Goal: Obtain resource: Download file/media

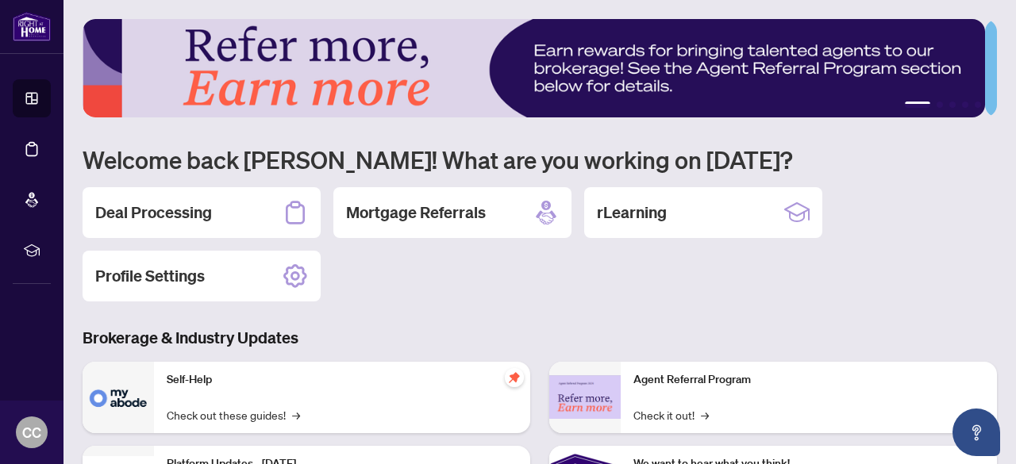
click at [147, 202] on h2 "Deal Processing" at bounding box center [153, 213] width 117 height 22
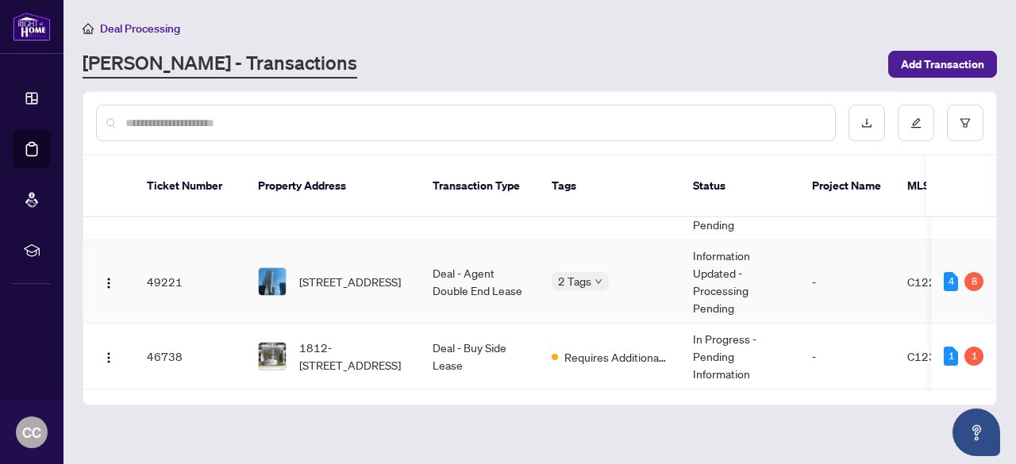
scroll to position [79, 0]
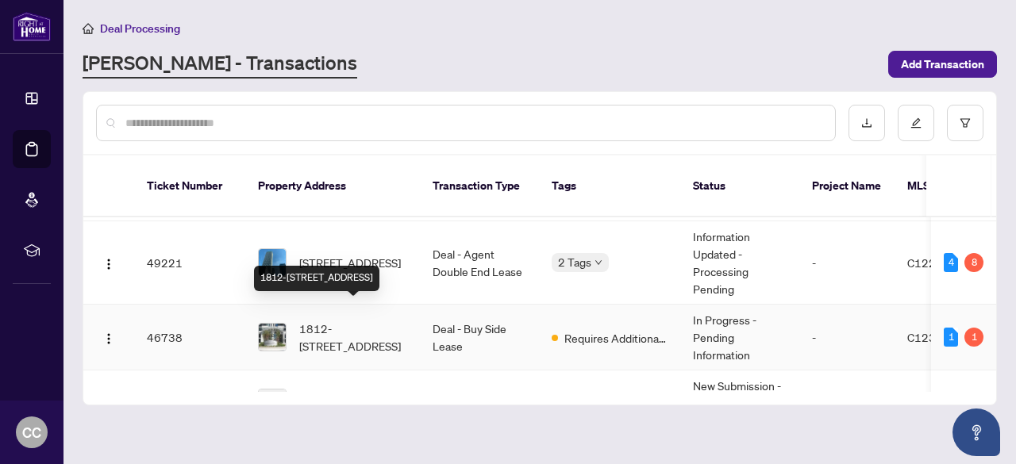
click at [365, 320] on span "1812-[STREET_ADDRESS]" at bounding box center [353, 337] width 108 height 35
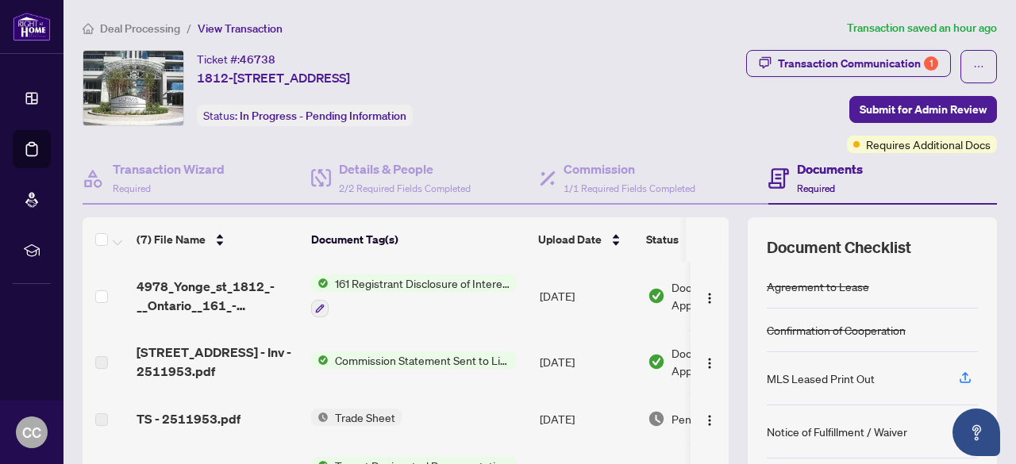
click at [371, 417] on span "Trade Sheet" at bounding box center [365, 417] width 73 height 17
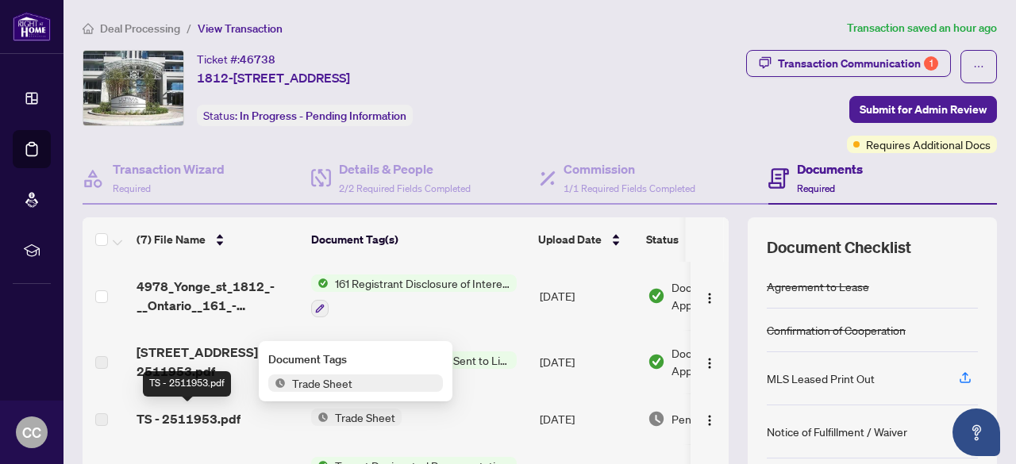
click at [202, 421] on span "TS - 2511953.pdf" at bounding box center [189, 419] width 104 height 19
click at [212, 414] on span "TS - 2511953.pdf" at bounding box center [189, 419] width 104 height 19
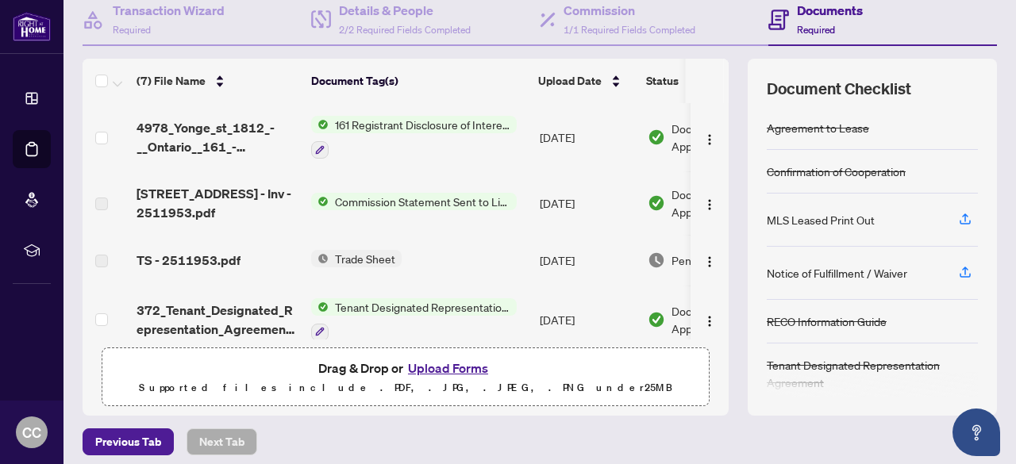
click at [360, 255] on span "Trade Sheet" at bounding box center [365, 258] width 73 height 17
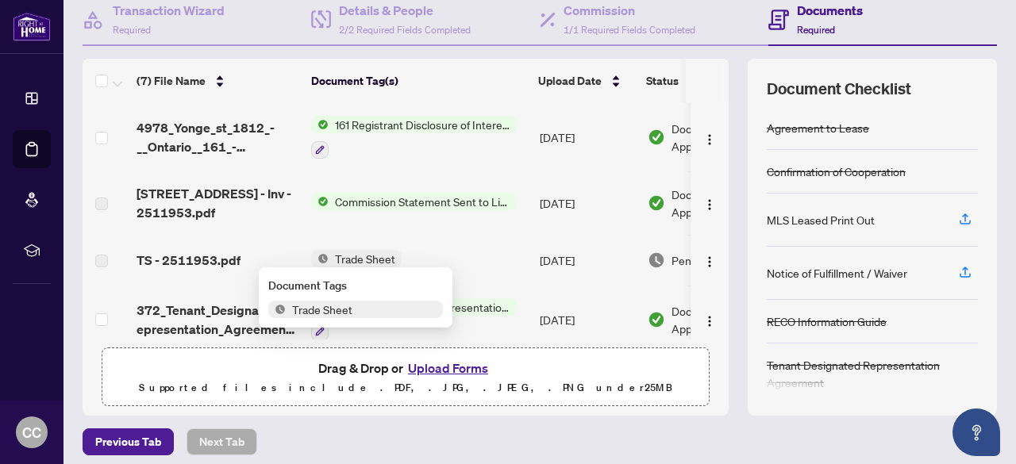
click at [311, 306] on span "Trade Sheet" at bounding box center [322, 309] width 73 height 17
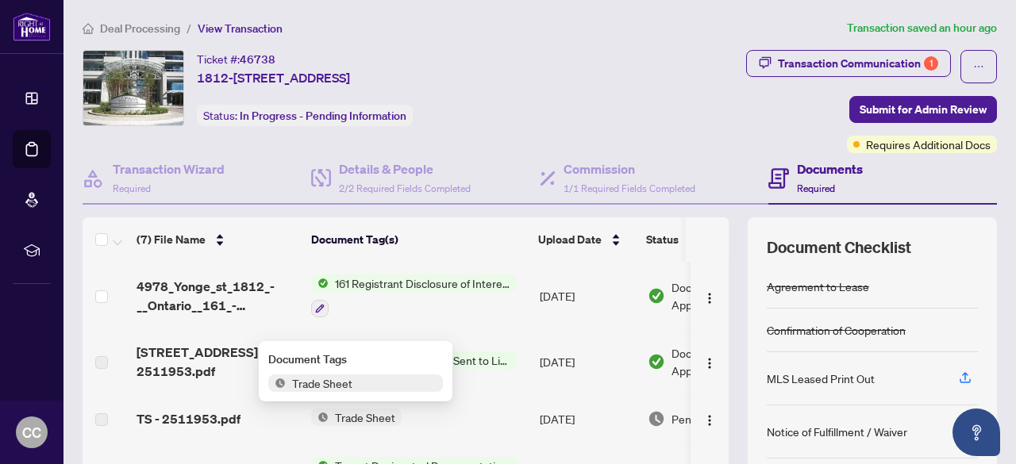
click at [805, 176] on h4 "Documents" at bounding box center [830, 169] width 66 height 19
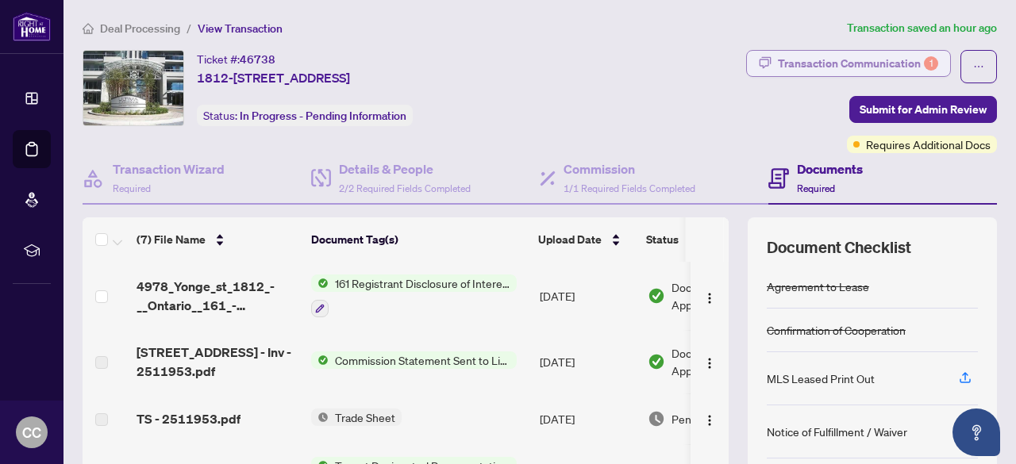
click at [859, 64] on div "Transaction Communication 1" at bounding box center [858, 63] width 160 height 25
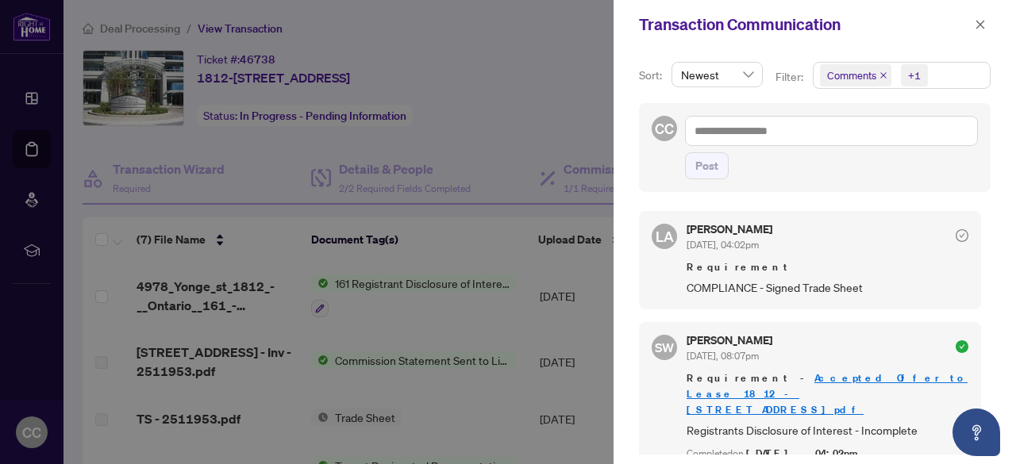
click at [827, 287] on span "COMPLIANCE - Signed Trade Sheet" at bounding box center [828, 288] width 282 height 18
click at [984, 26] on icon "close" at bounding box center [980, 24] width 11 height 11
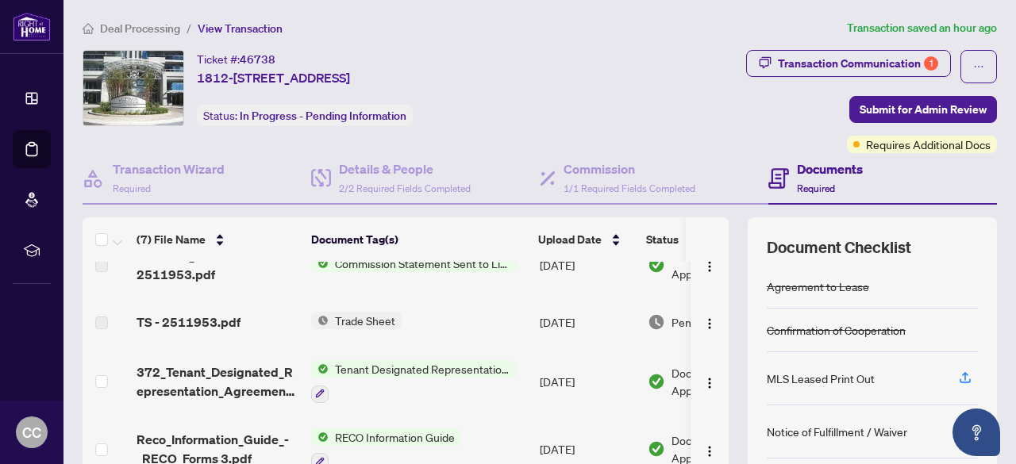
scroll to position [79, 0]
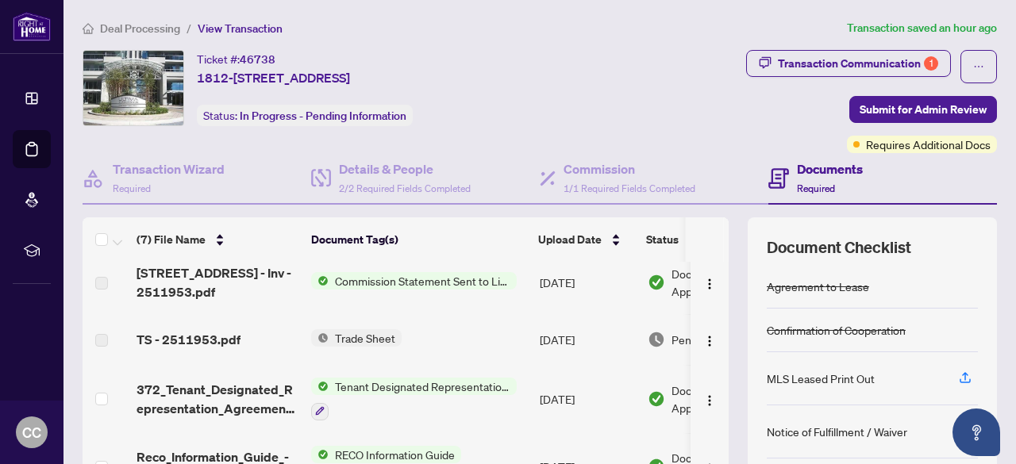
click at [102, 337] on label at bounding box center [101, 340] width 13 height 17
click at [171, 334] on span "TS - 2511953.pdf" at bounding box center [189, 339] width 104 height 19
click at [188, 333] on span "TS - 2511953.pdf" at bounding box center [189, 339] width 104 height 19
click at [553, 335] on td "[DATE]" at bounding box center [587, 339] width 108 height 51
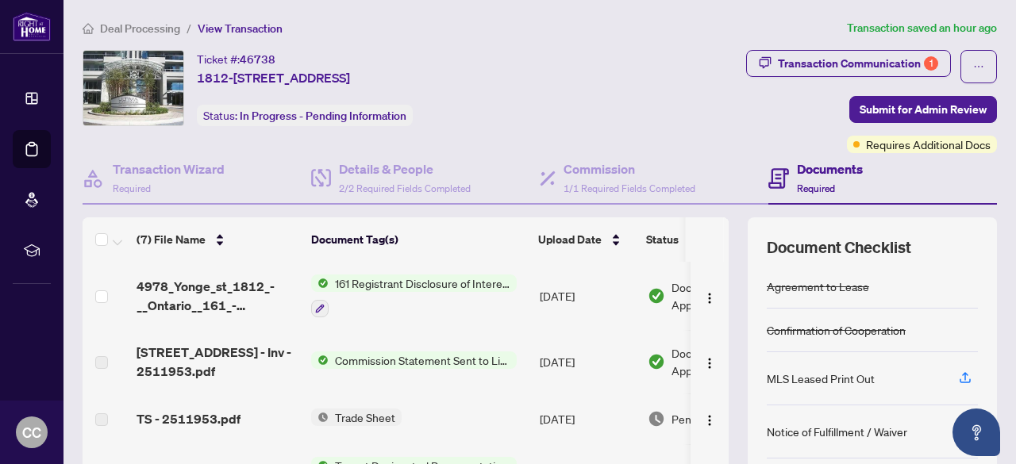
click at [383, 415] on span "Trade Sheet" at bounding box center [365, 417] width 73 height 17
click at [214, 421] on span "TS - 2511953.pdf" at bounding box center [189, 419] width 104 height 19
click at [849, 63] on div "Transaction Communication 1" at bounding box center [858, 63] width 160 height 25
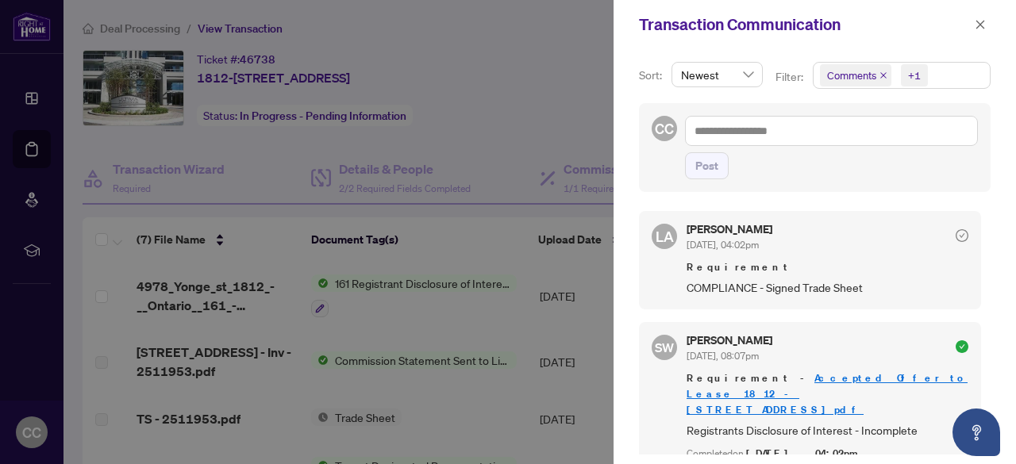
click at [452, 420] on div at bounding box center [508, 232] width 1016 height 464
click at [980, 23] on icon "close" at bounding box center [980, 24] width 11 height 11
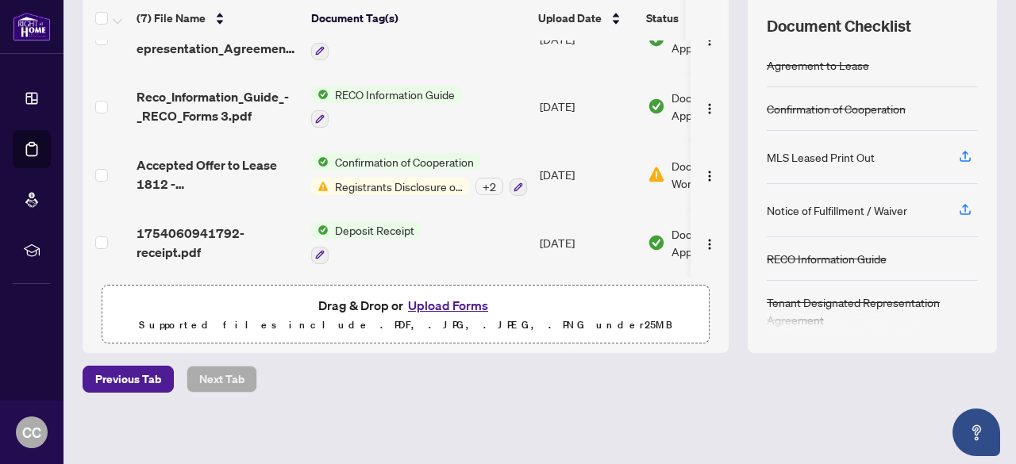
scroll to position [62, 0]
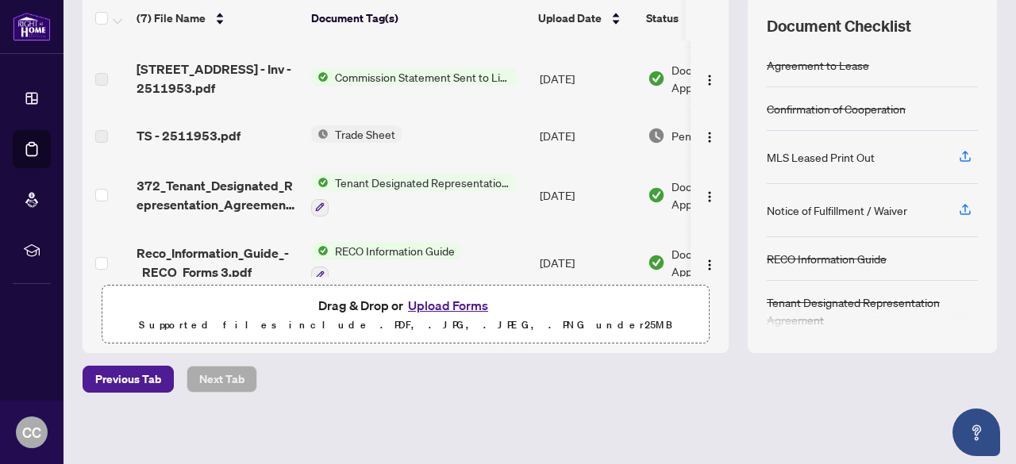
click at [367, 131] on span "Trade Sheet" at bounding box center [365, 133] width 73 height 17
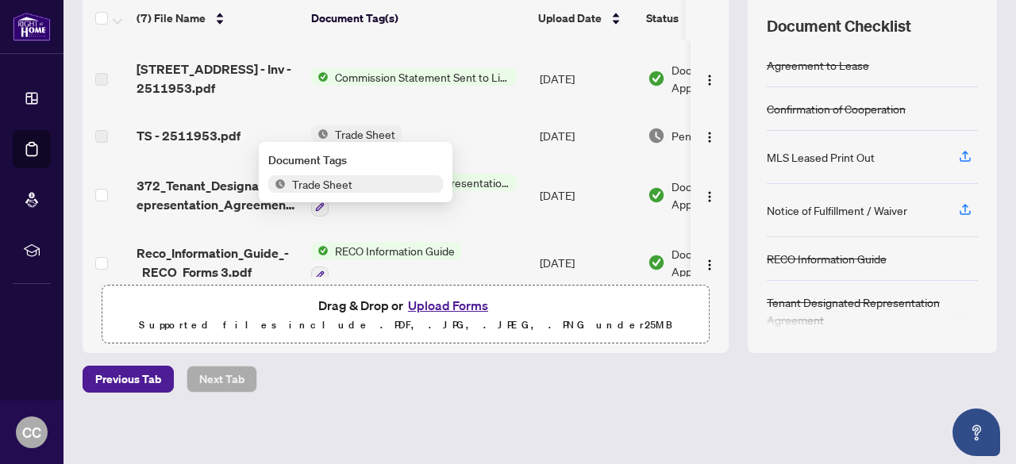
click at [367, 131] on span "Trade Sheet" at bounding box center [365, 133] width 73 height 17
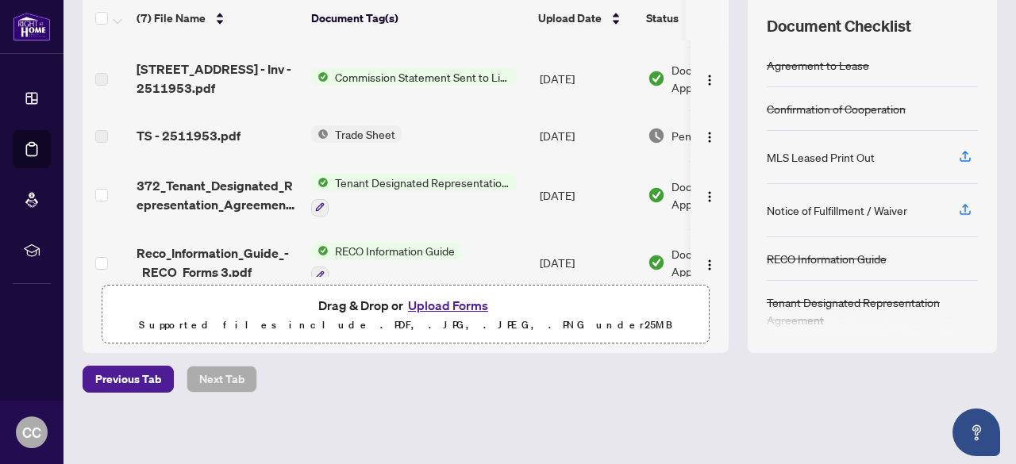
click at [367, 131] on span "Trade Sheet" at bounding box center [365, 133] width 73 height 17
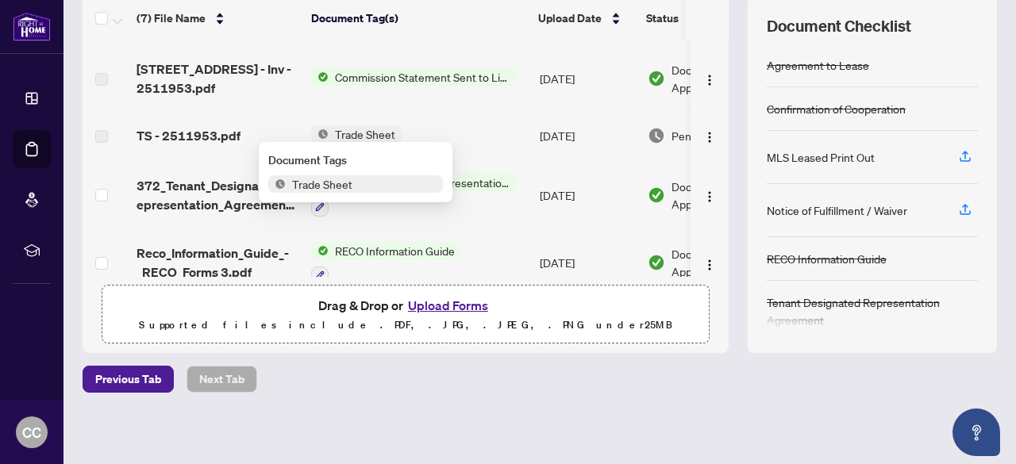
click at [324, 183] on span "Trade Sheet" at bounding box center [322, 183] width 73 height 17
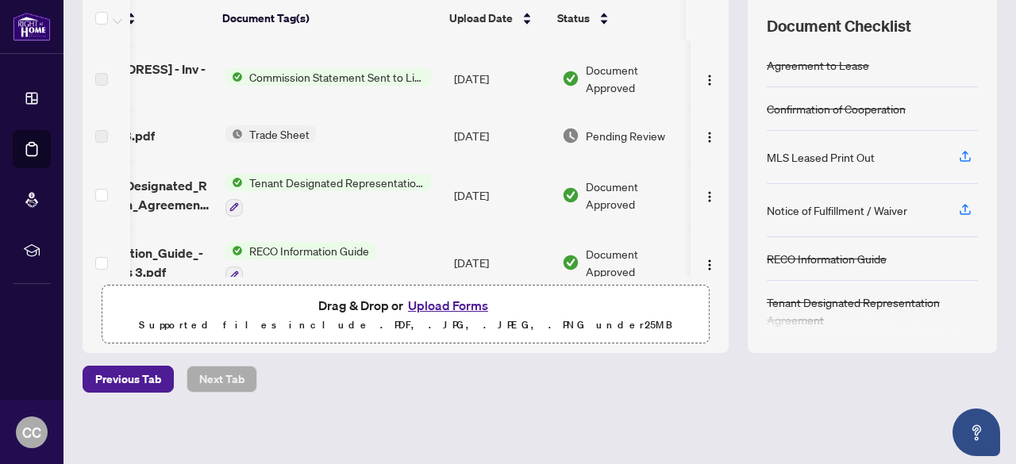
scroll to position [0, 102]
click at [703, 137] on img "button" at bounding box center [709, 137] width 13 height 13
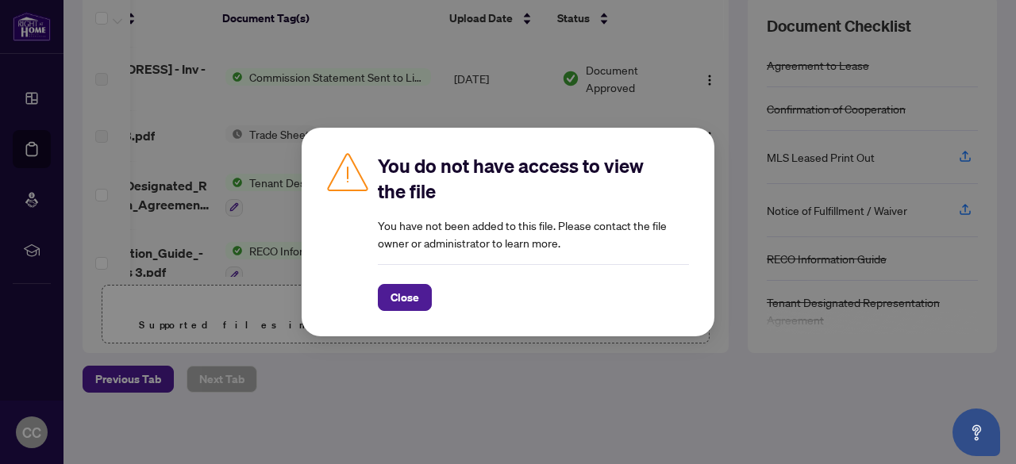
click at [685, 137] on div "You do not have access to view the file You have not been added to this file. P…" at bounding box center [508, 232] width 413 height 209
click at [415, 298] on span "Close" at bounding box center [405, 297] width 29 height 25
